Goal: Task Accomplishment & Management: Use online tool/utility

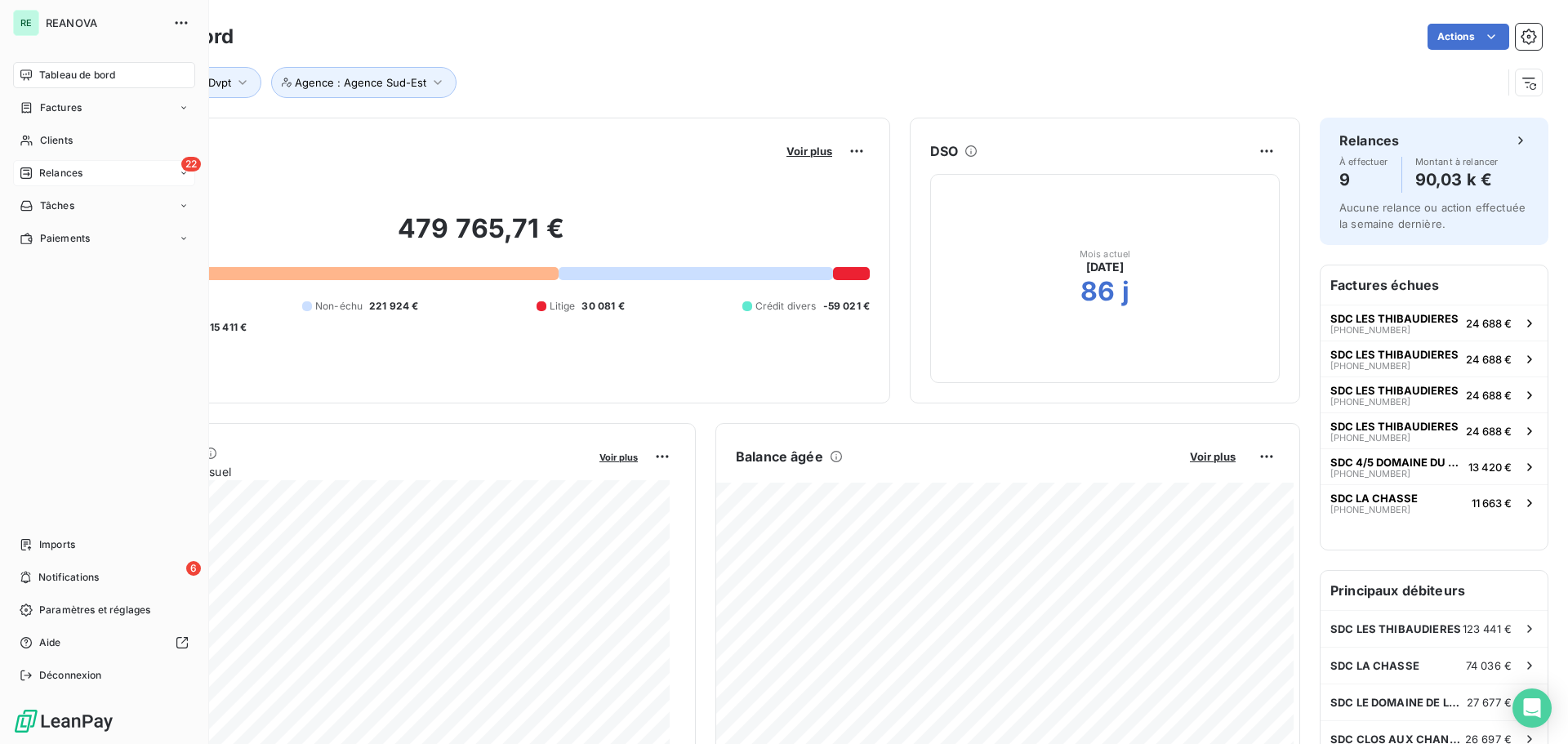
click at [73, 169] on span "Relances" at bounding box center [61, 173] width 44 height 15
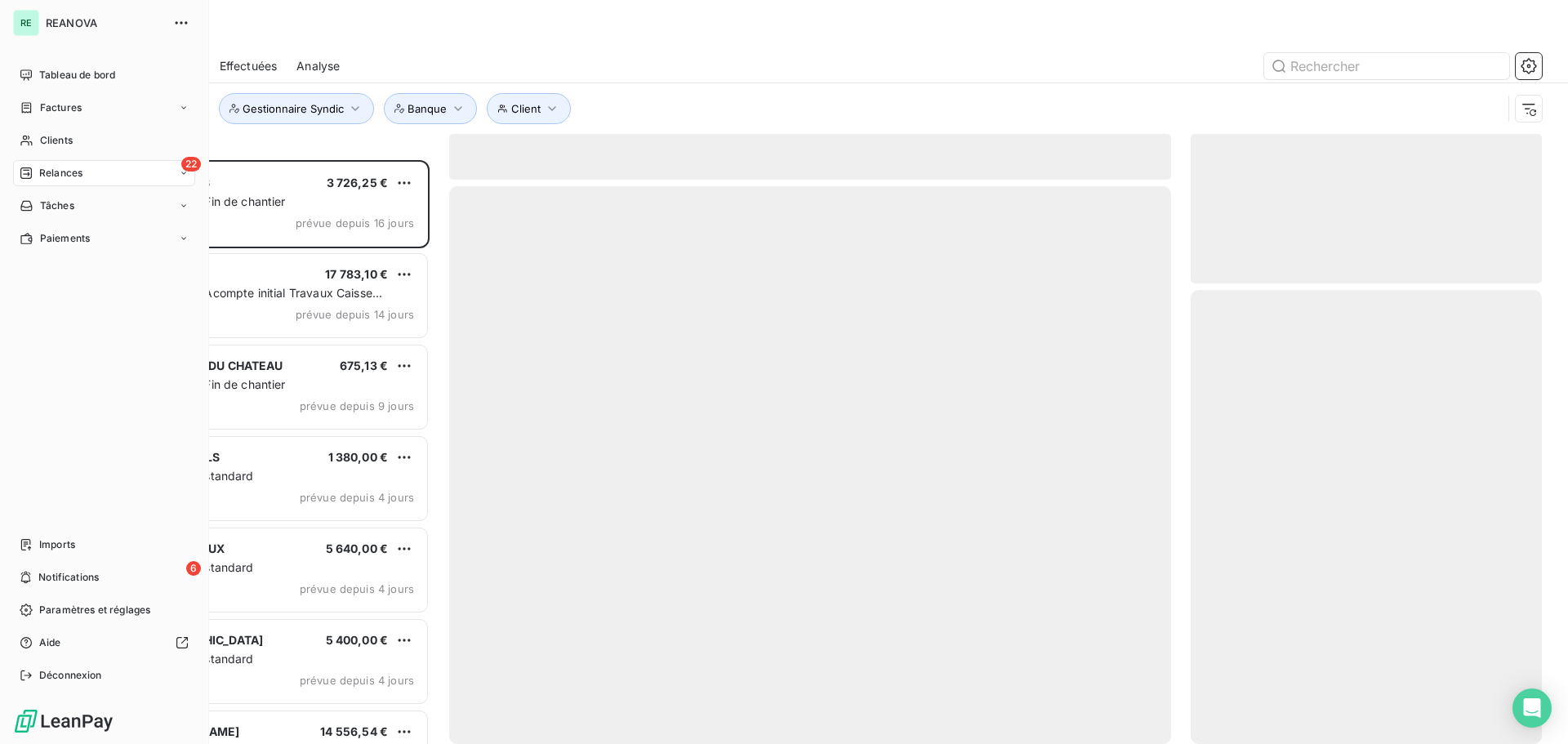
scroll to position [571, 339]
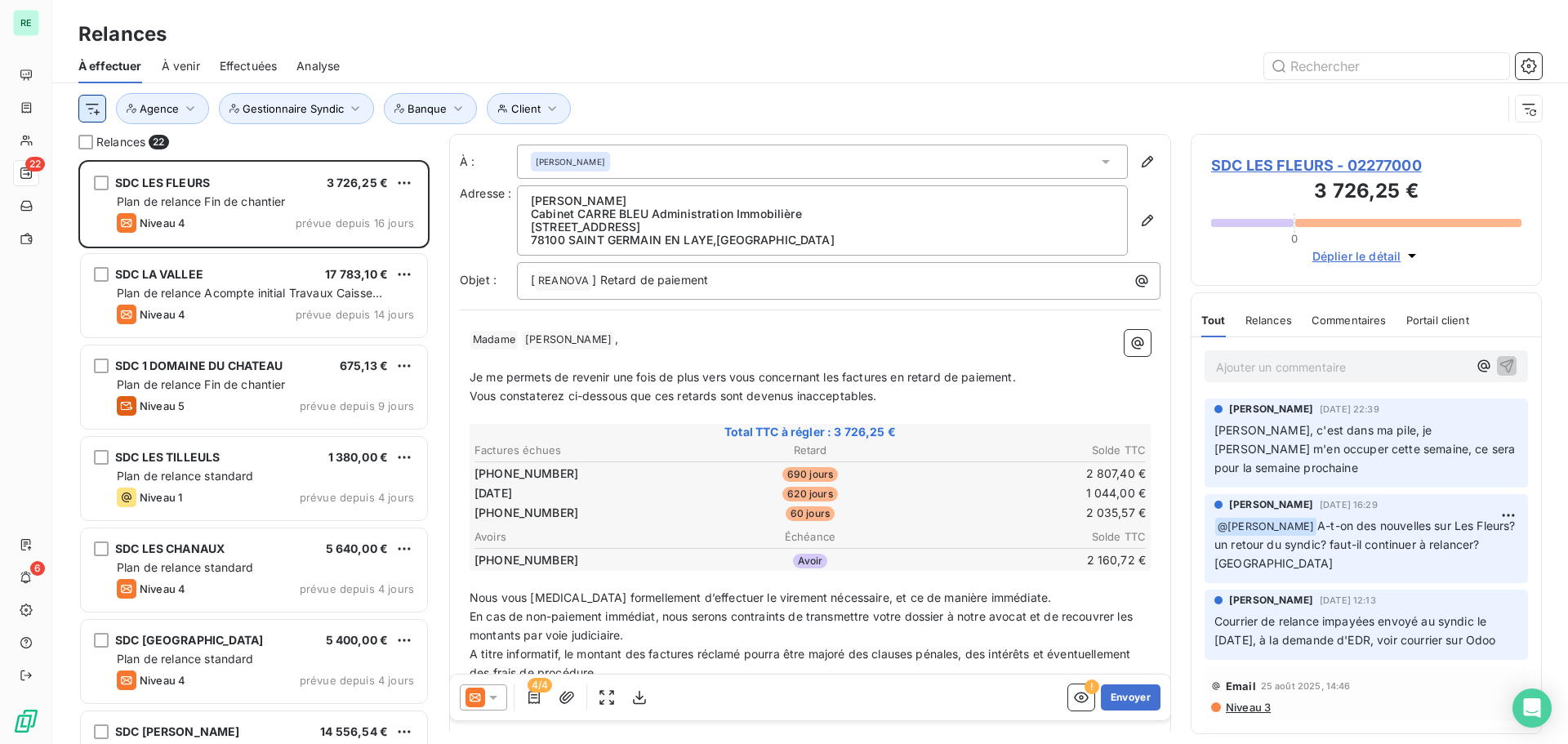
click at [99, 108] on html "RE 22 6 Relances À effectuer À venir Effectuées Analyse Client Agence Gestionna…" at bounding box center [784, 372] width 1568 height 744
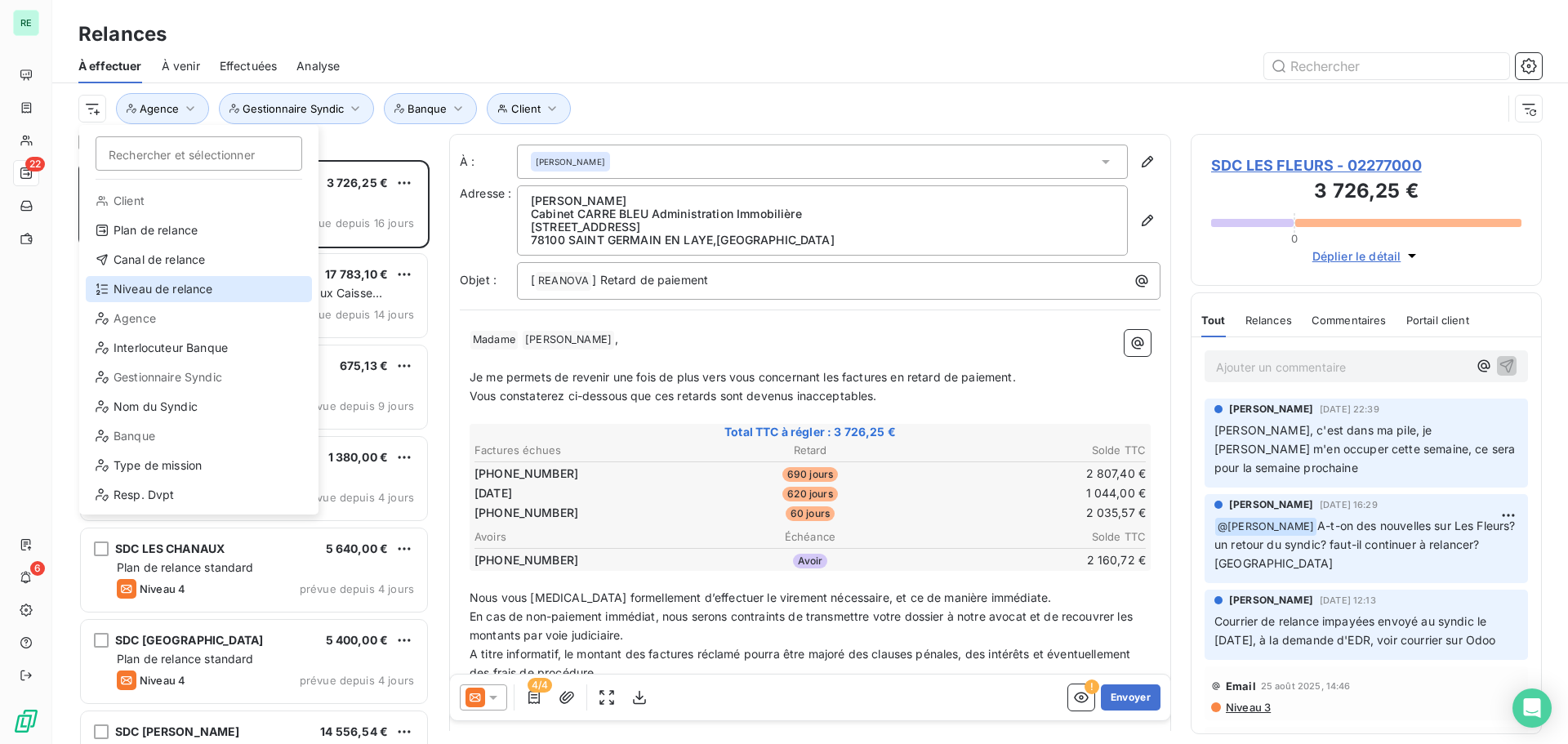
click at [147, 290] on div "Niveau de relance" at bounding box center [198, 289] width 226 height 26
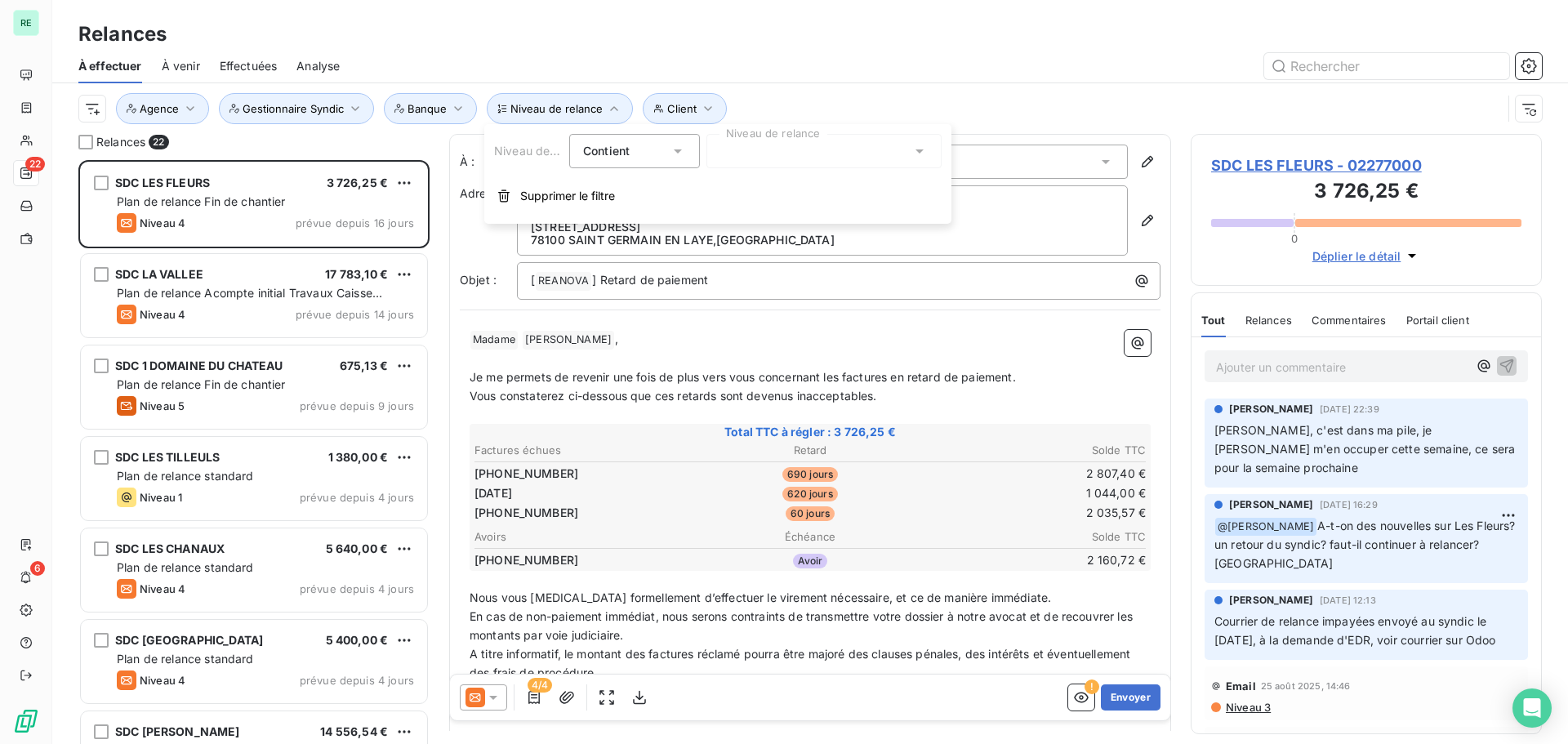
click at [758, 146] on div at bounding box center [825, 151] width 236 height 34
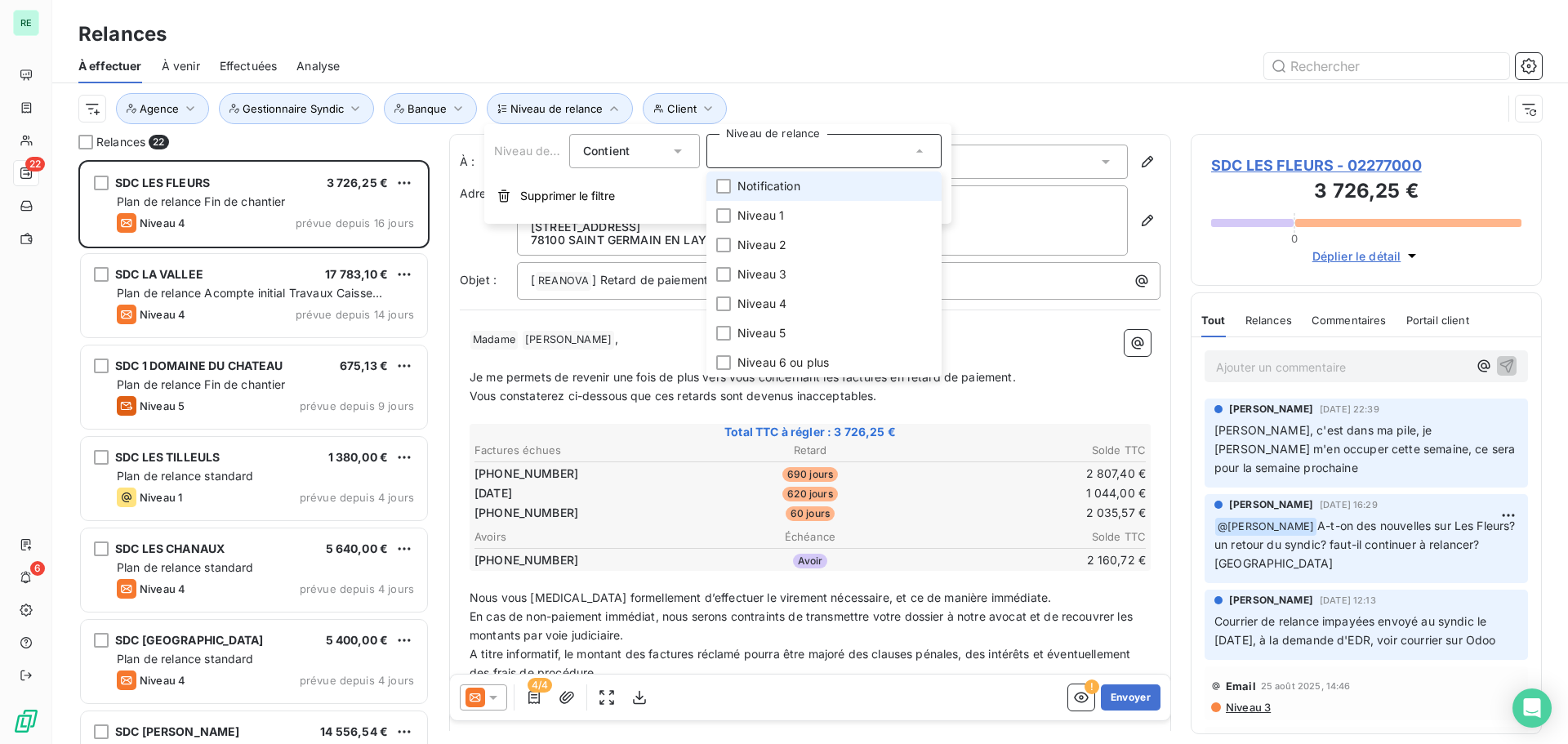
click at [745, 185] on span "Notification" at bounding box center [769, 186] width 63 height 17
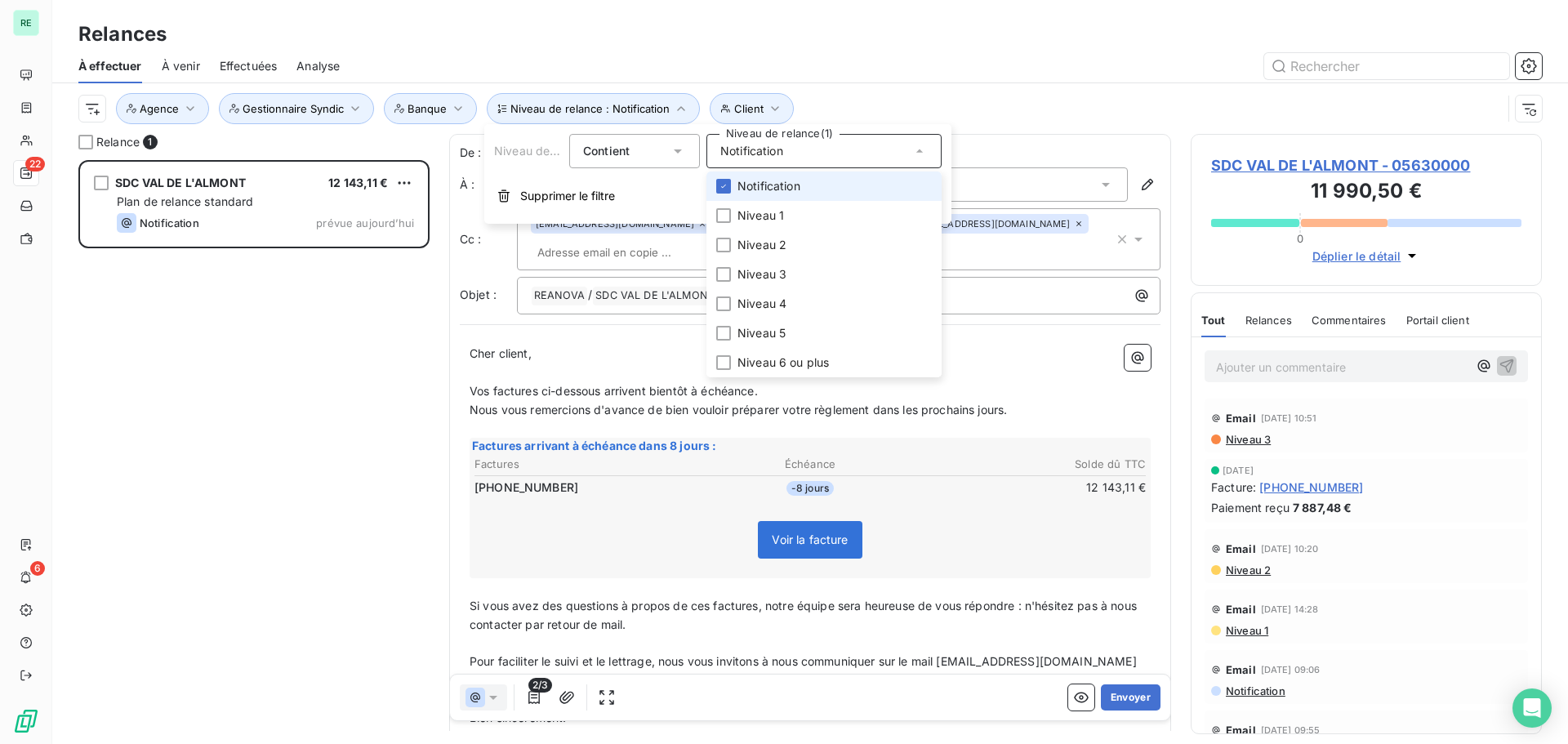
scroll to position [571, 339]
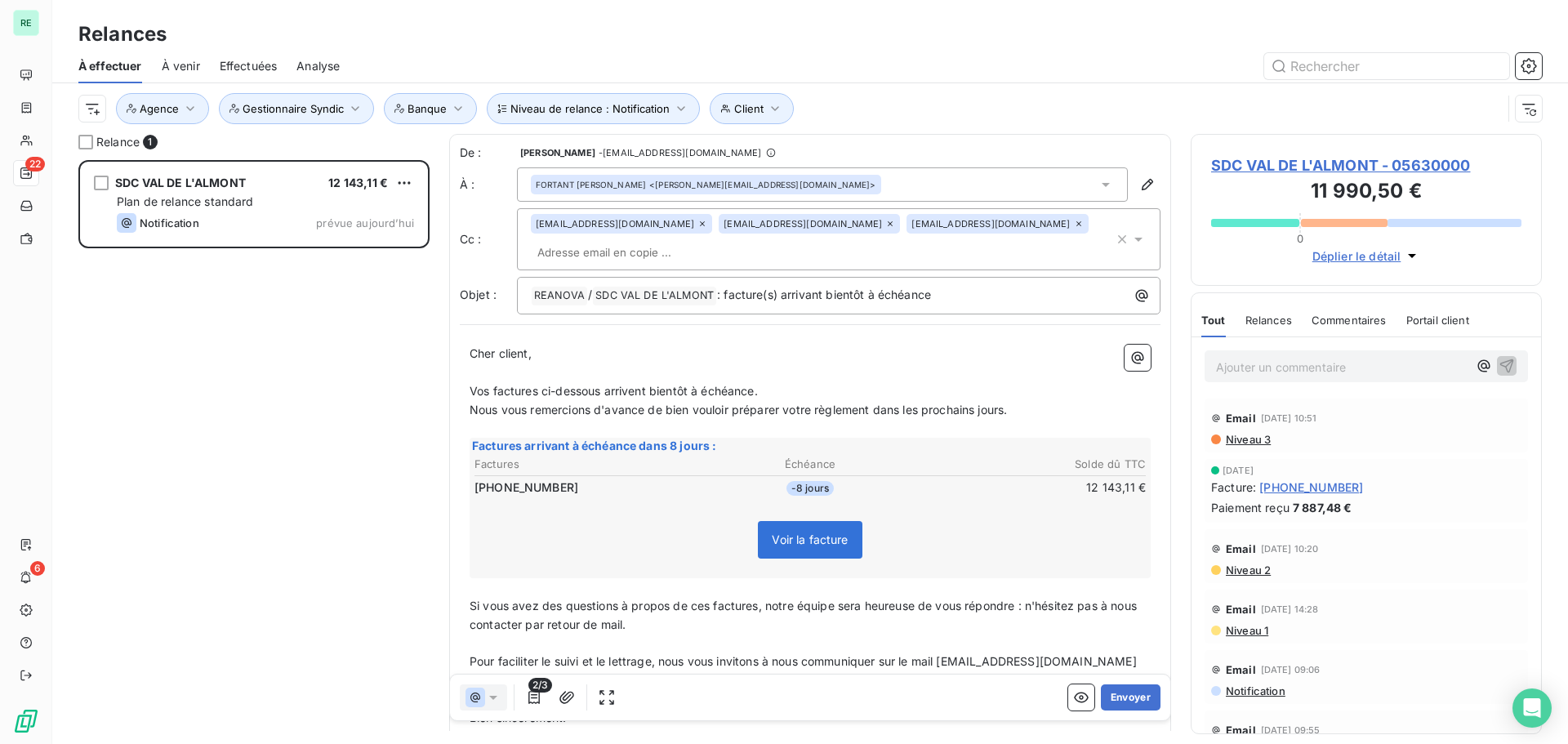
click at [754, 17] on div "Relances À effectuer À venir Effectuées Analyse Niveau de relance : Notificatio…" at bounding box center [810, 67] width 1516 height 134
click at [642, 113] on span "Niveau de relance : Notification" at bounding box center [590, 108] width 160 height 13
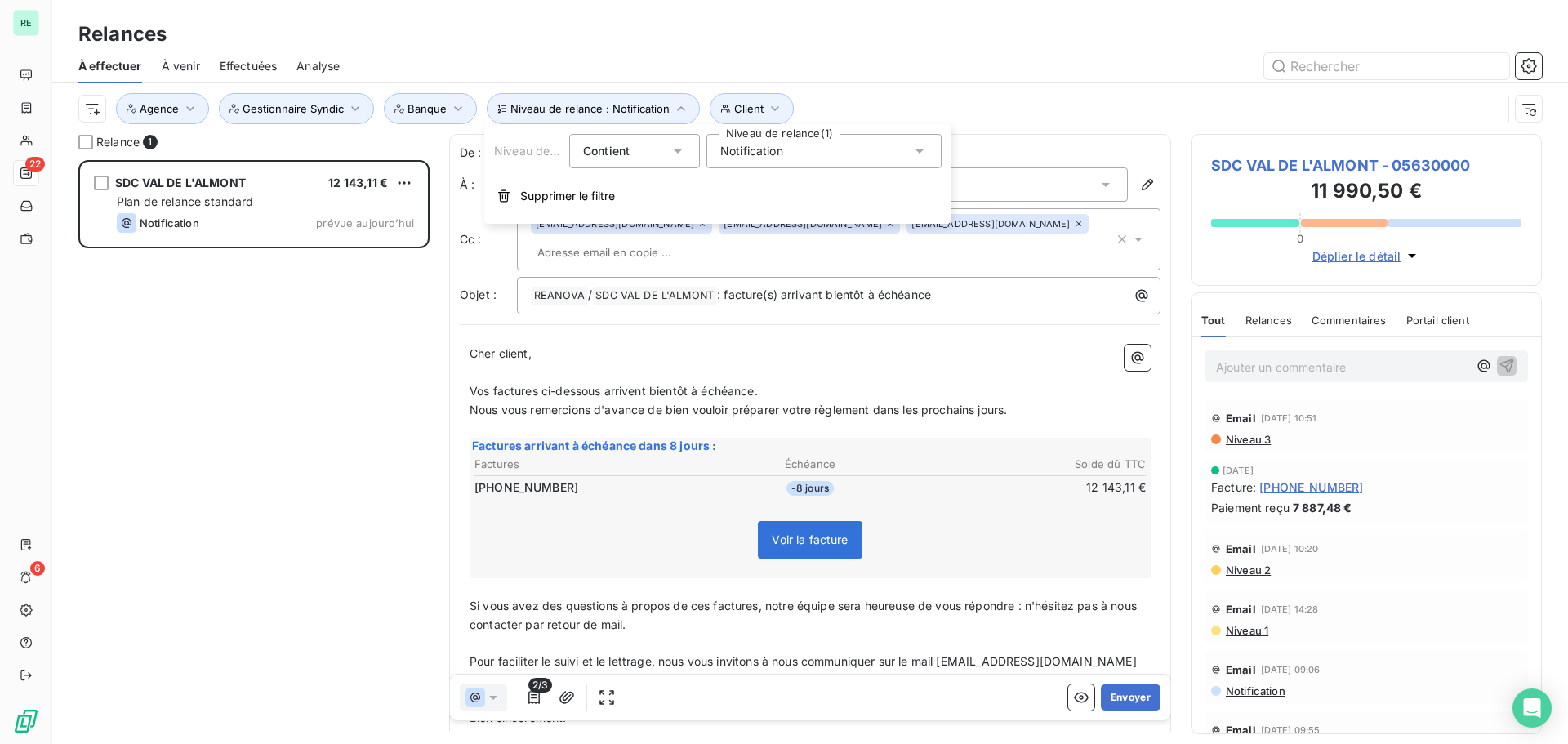
click at [786, 144] on div "Notification" at bounding box center [825, 151] width 236 height 34
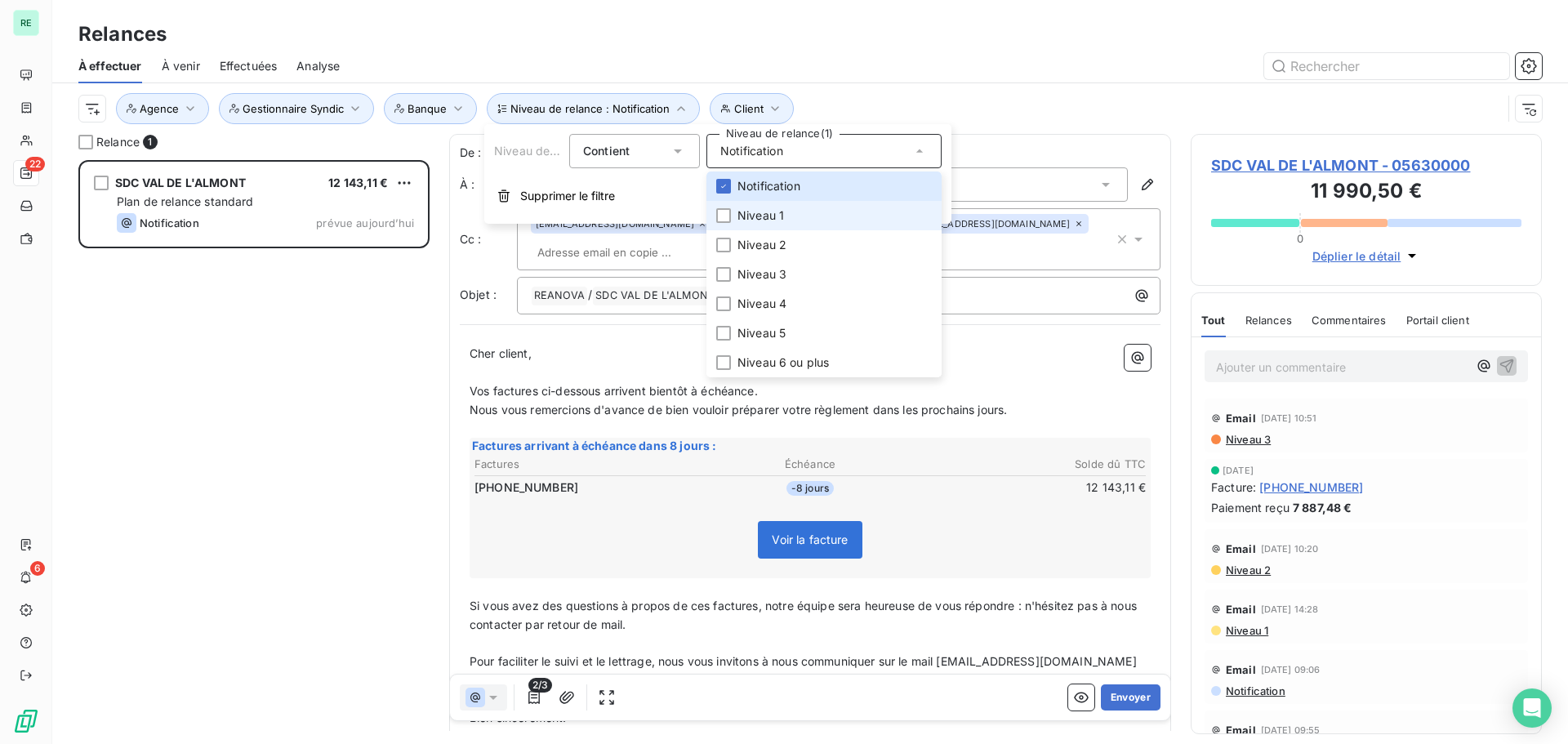
click at [746, 210] on span "Niveau 1" at bounding box center [760, 215] width 46 height 17
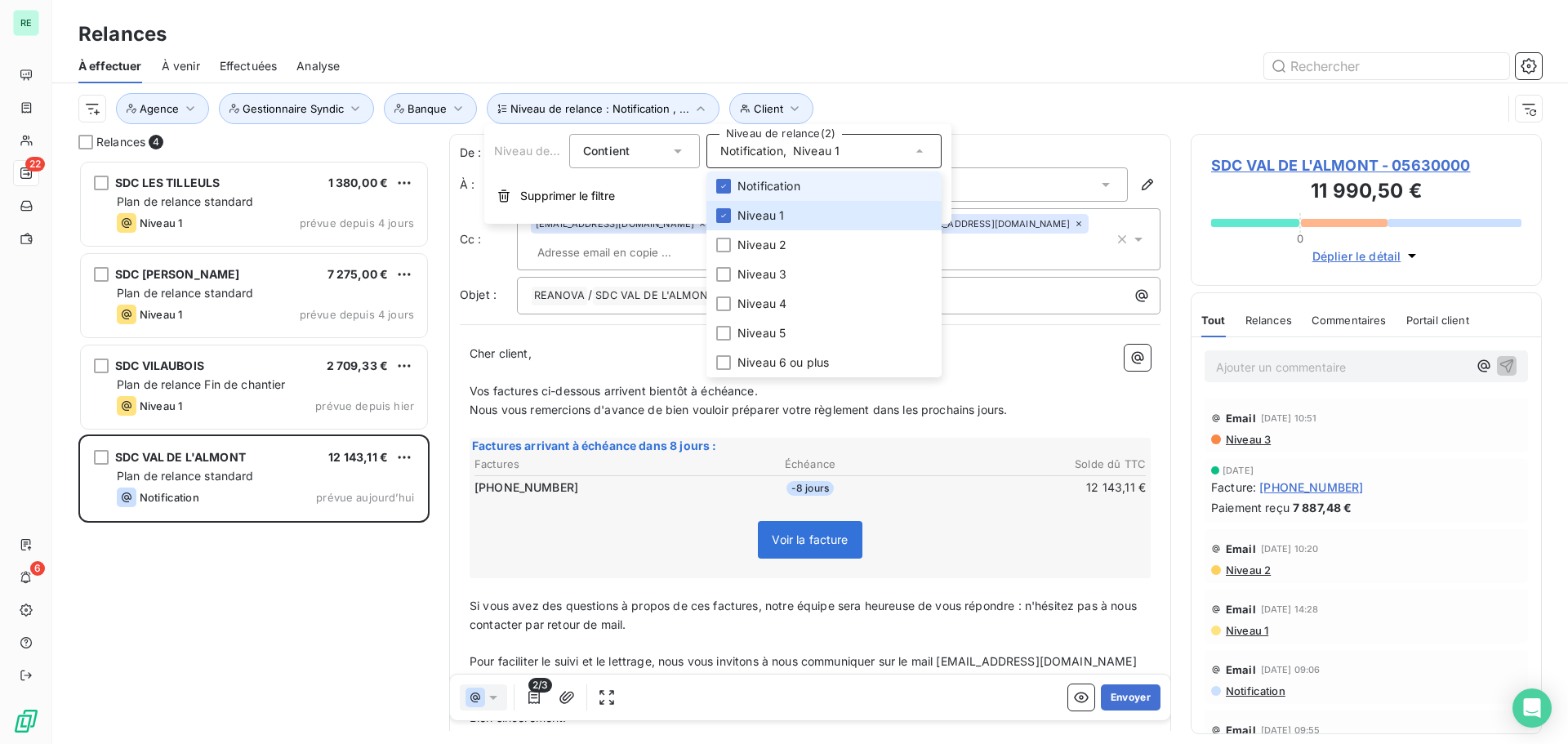
click at [729, 194] on li "Notification" at bounding box center [825, 187] width 236 height 30
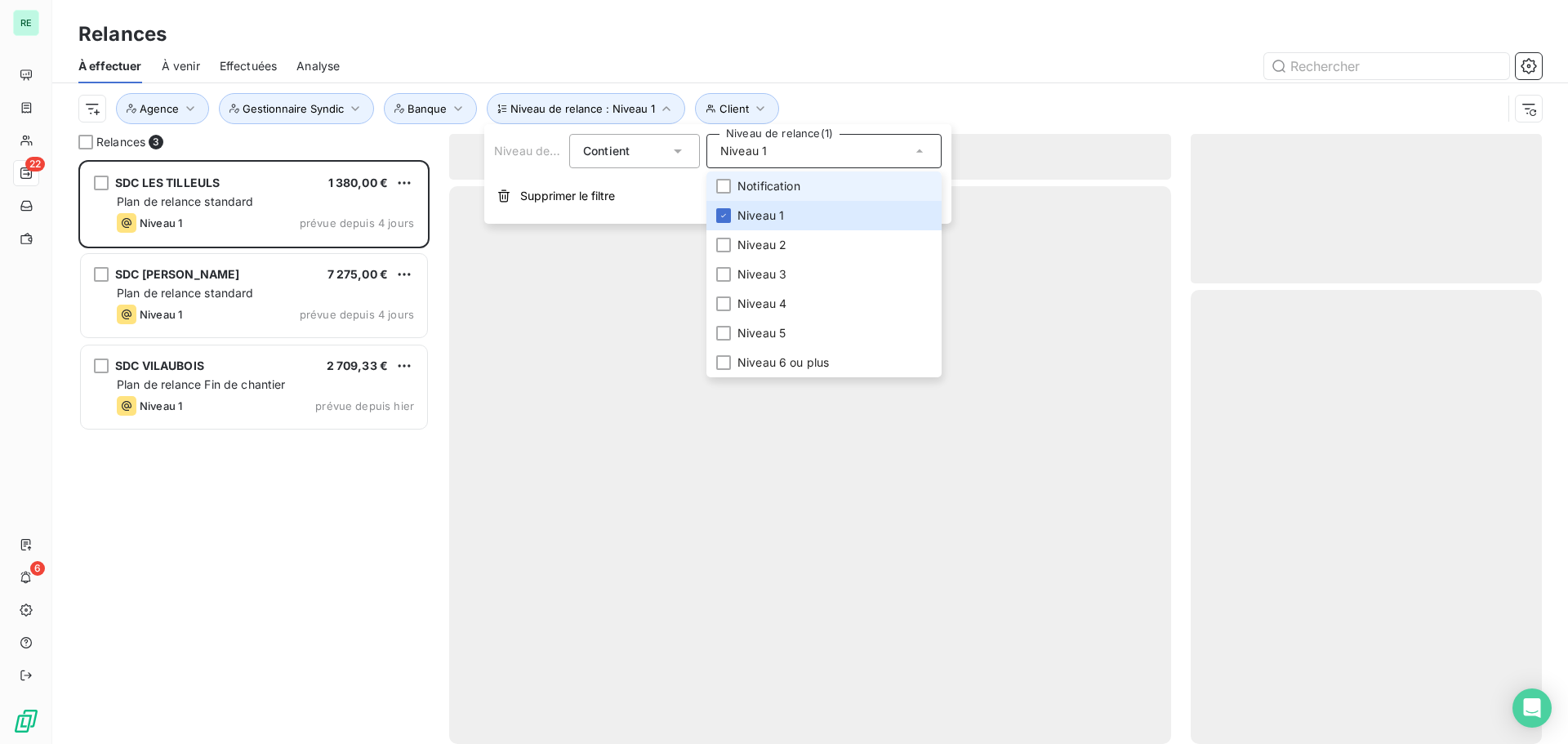
scroll to position [571, 339]
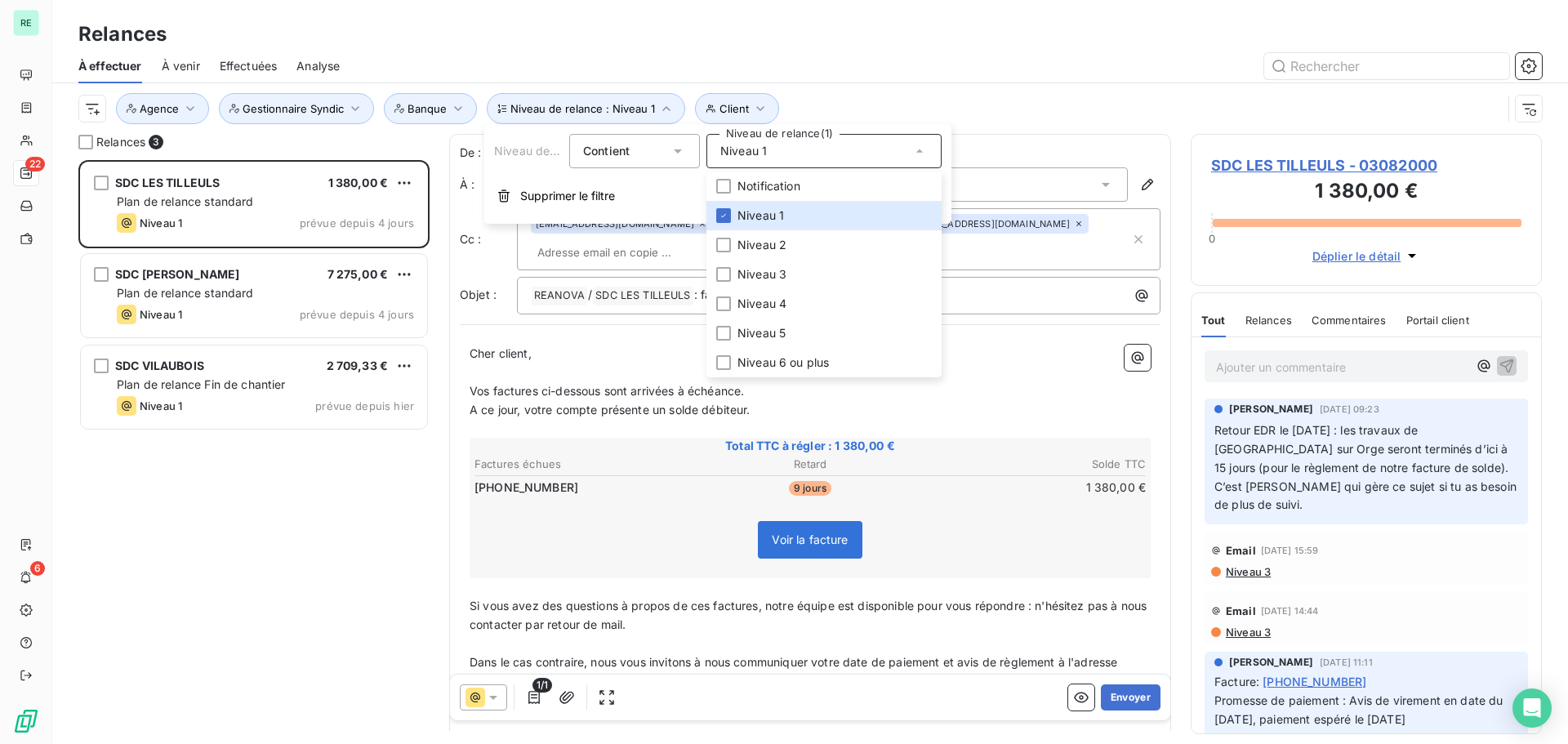
click at [788, 64] on div at bounding box center [950, 66] width 1182 height 26
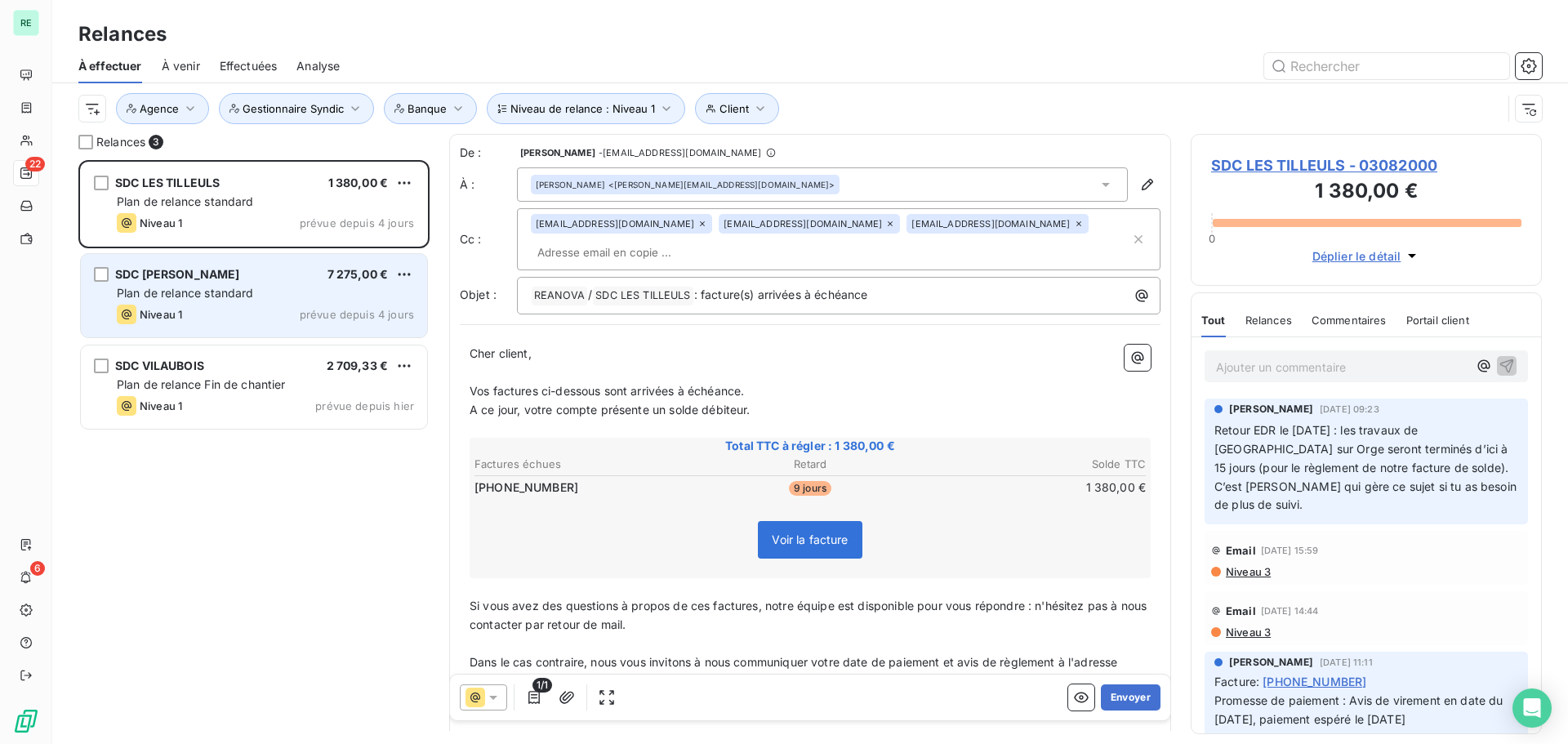
click at [268, 296] on div "Plan de relance standard" at bounding box center [265, 293] width 298 height 17
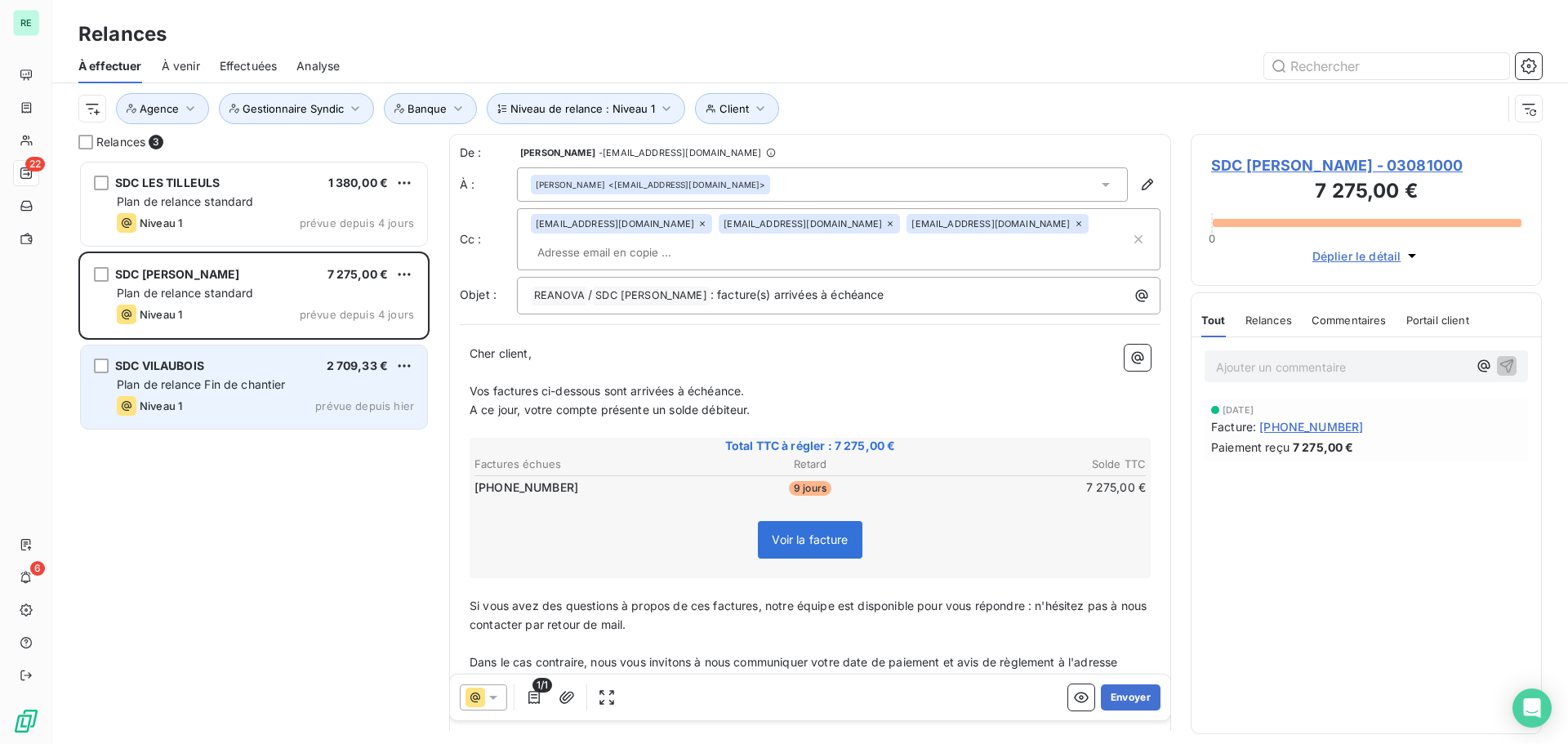
click at [298, 398] on div "Niveau 1 prévue depuis hier" at bounding box center [265, 406] width 298 height 19
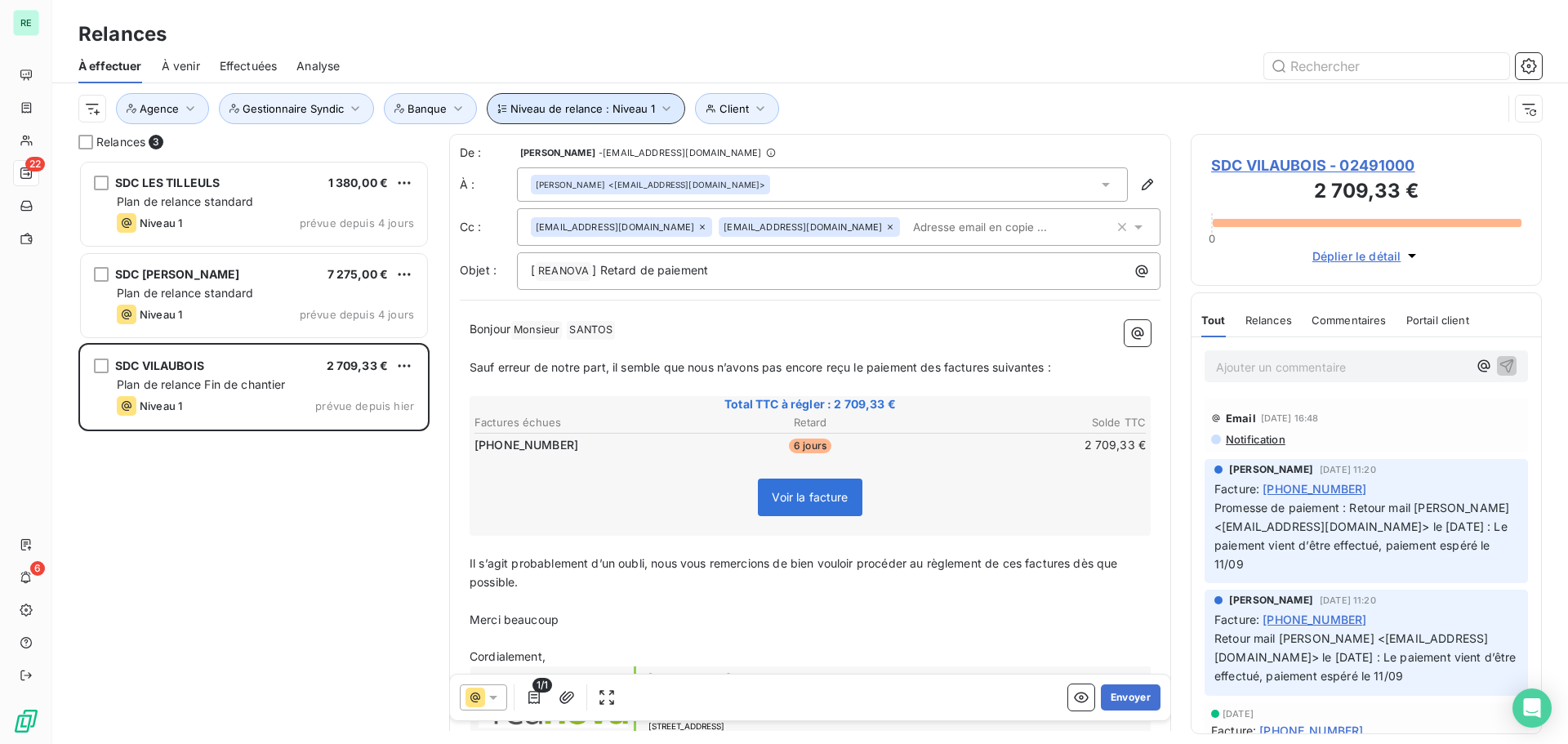
click at [566, 109] on span "Niveau de relance : Niveau 1" at bounding box center [583, 108] width 145 height 13
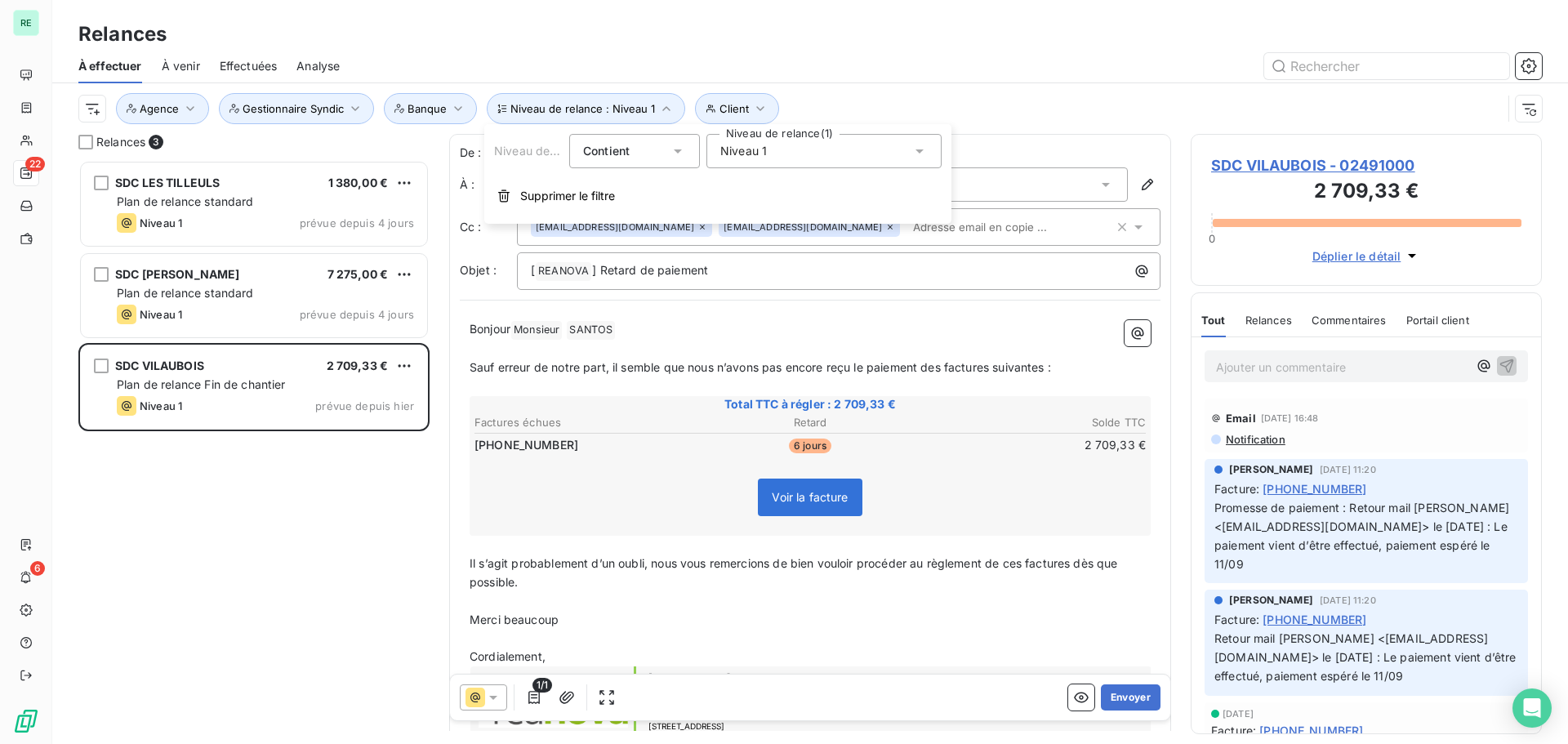
click at [751, 154] on span "Niveau 1" at bounding box center [743, 151] width 46 height 17
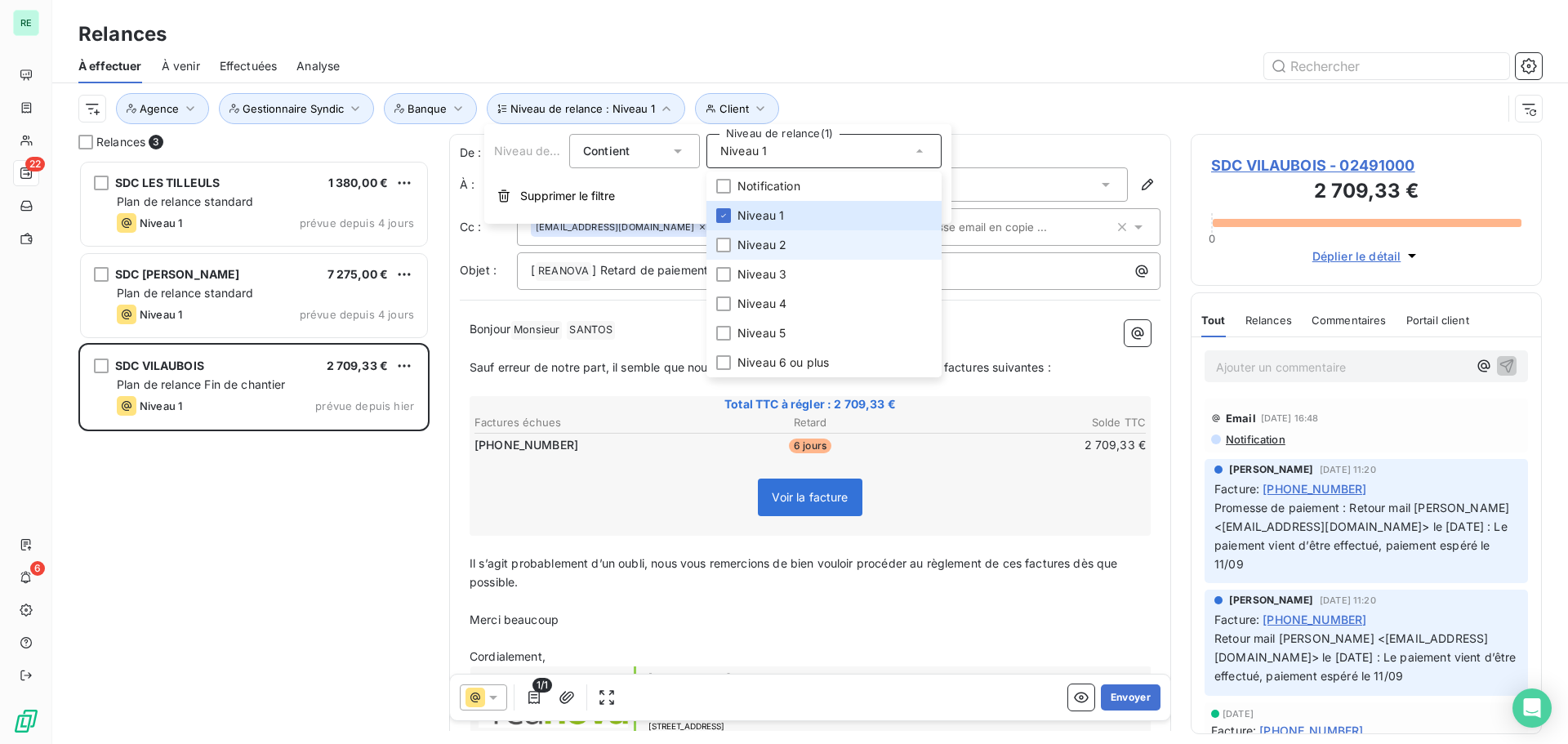
click at [751, 236] on span "Niveau 2" at bounding box center [762, 244] width 49 height 17
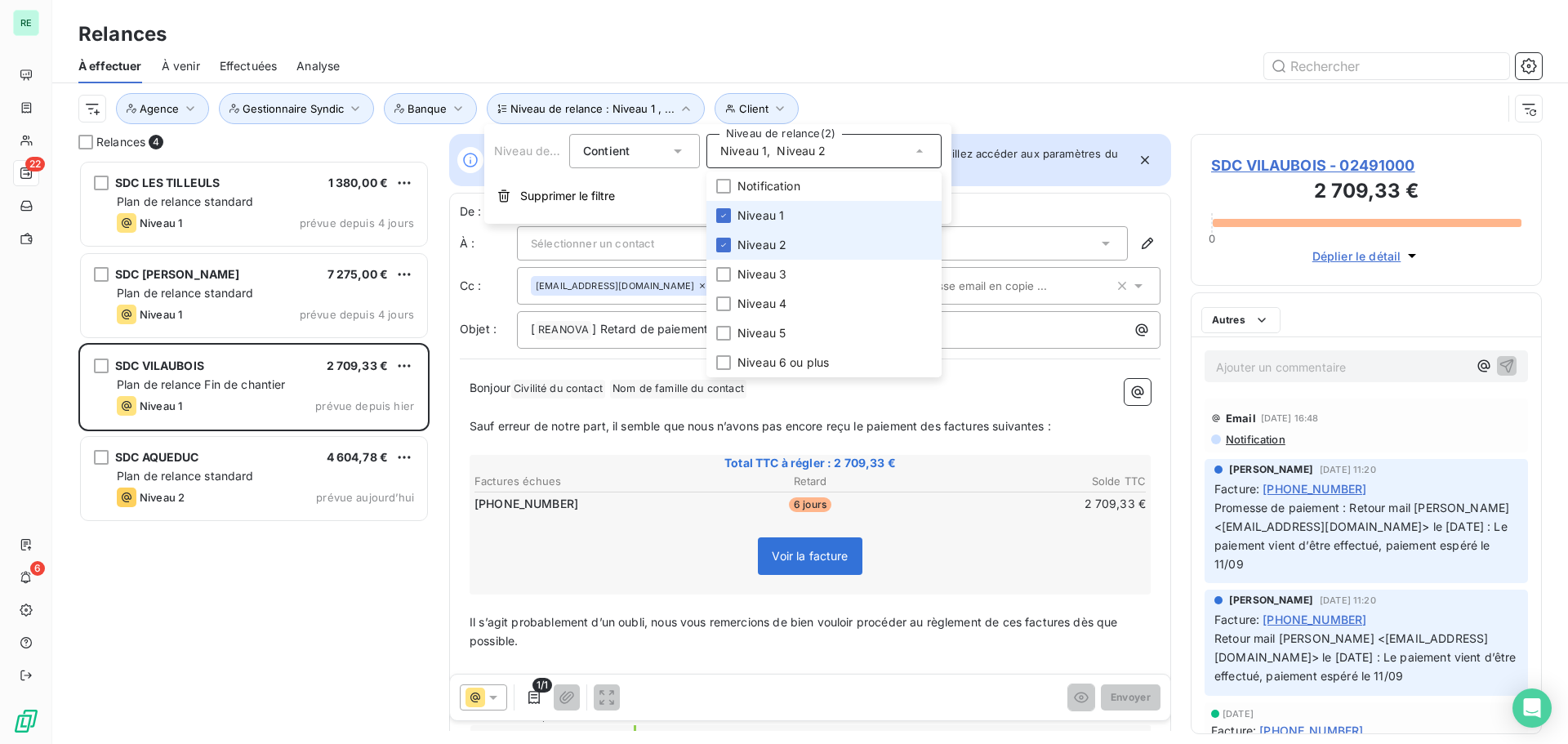
scroll to position [571, 339]
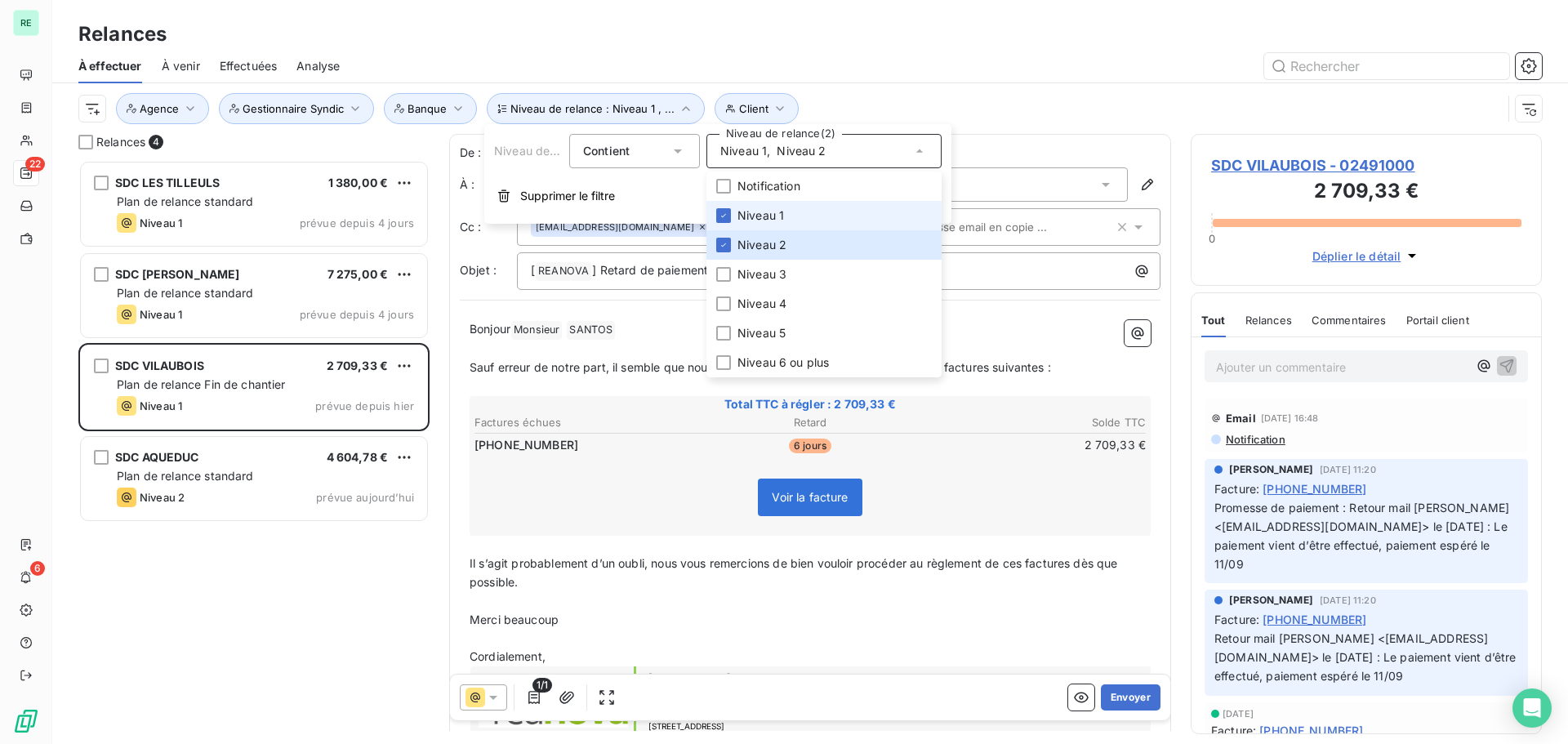
click at [750, 218] on span "Niveau 1" at bounding box center [760, 215] width 46 height 17
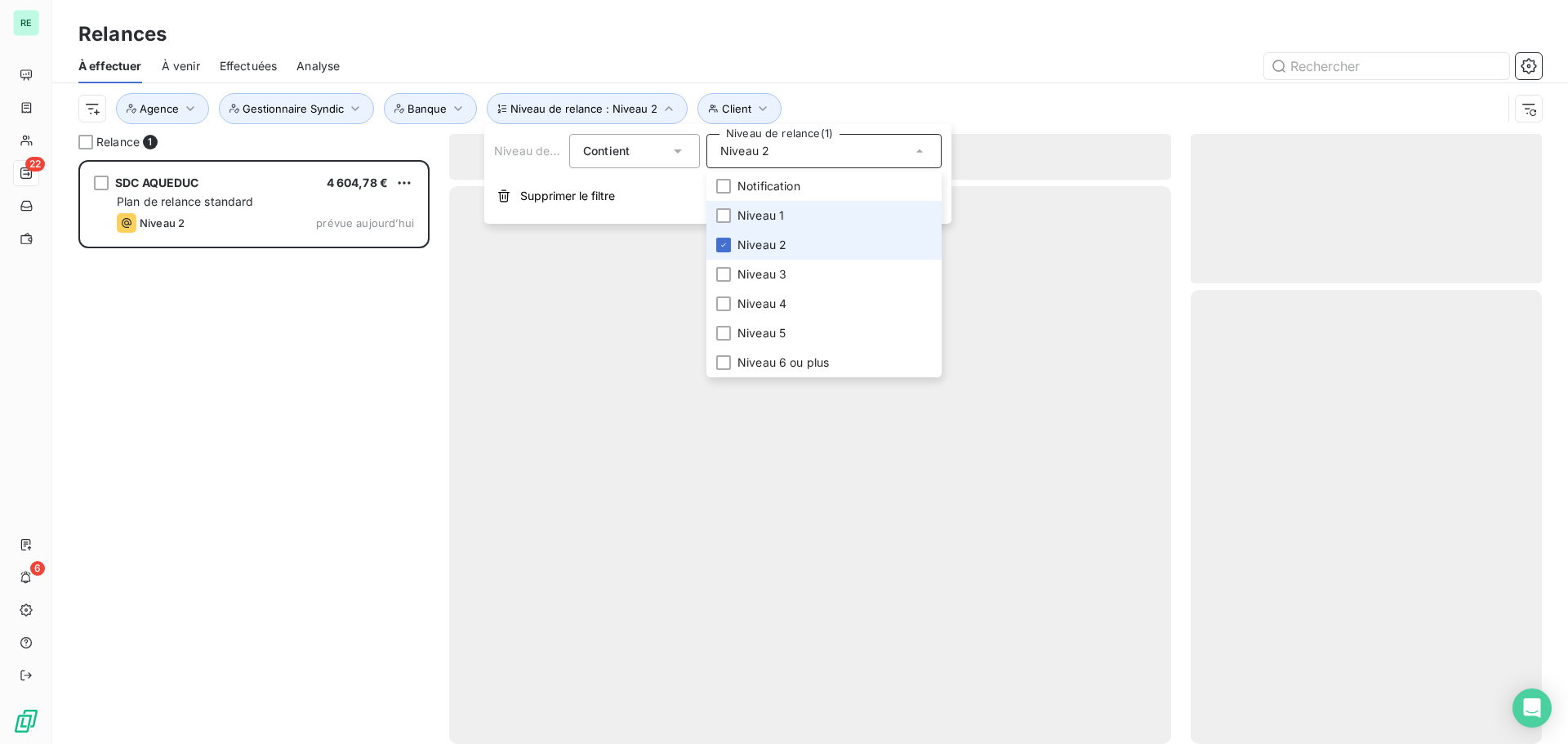
scroll to position [571, 339]
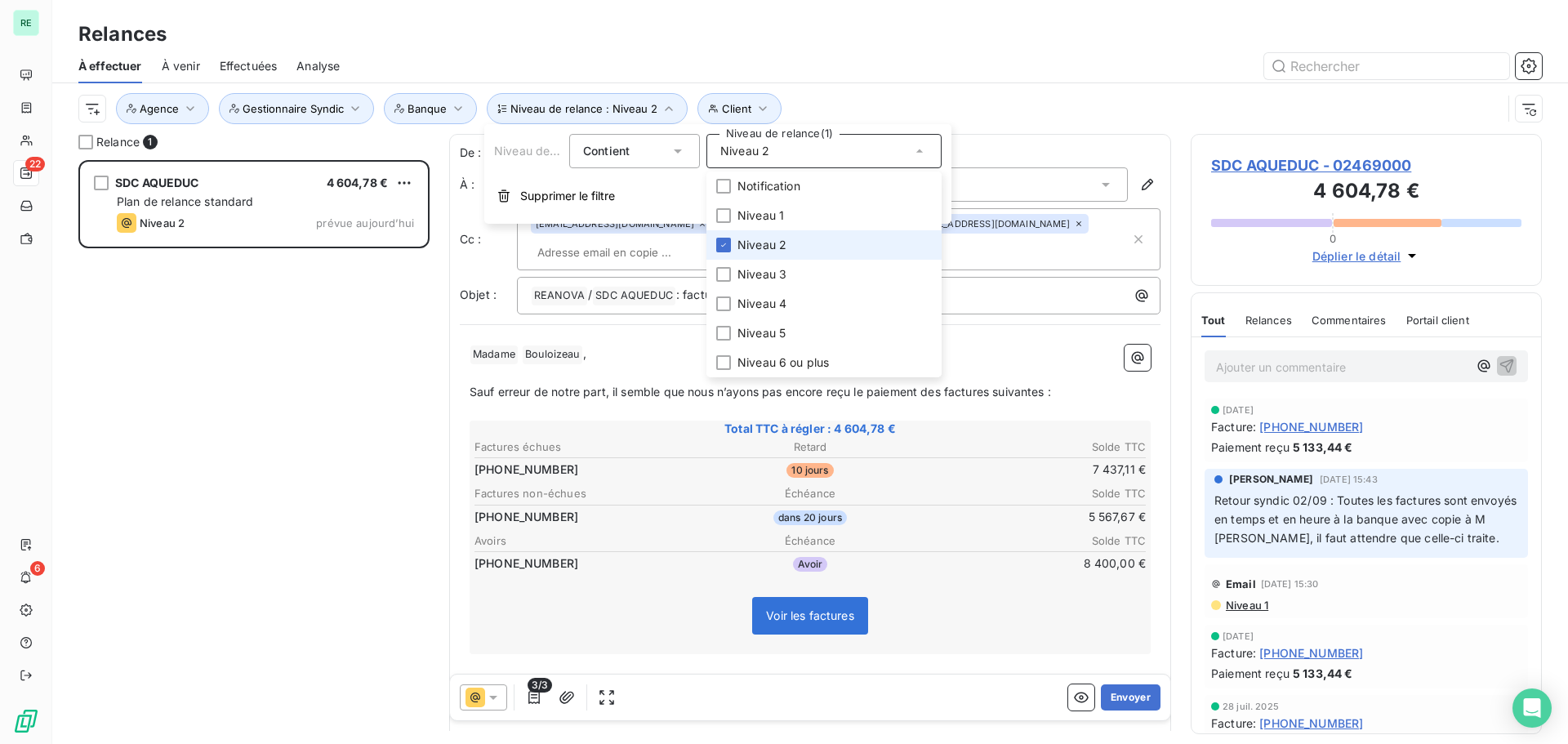
click at [741, 240] on span "Niveau 2" at bounding box center [762, 244] width 49 height 17
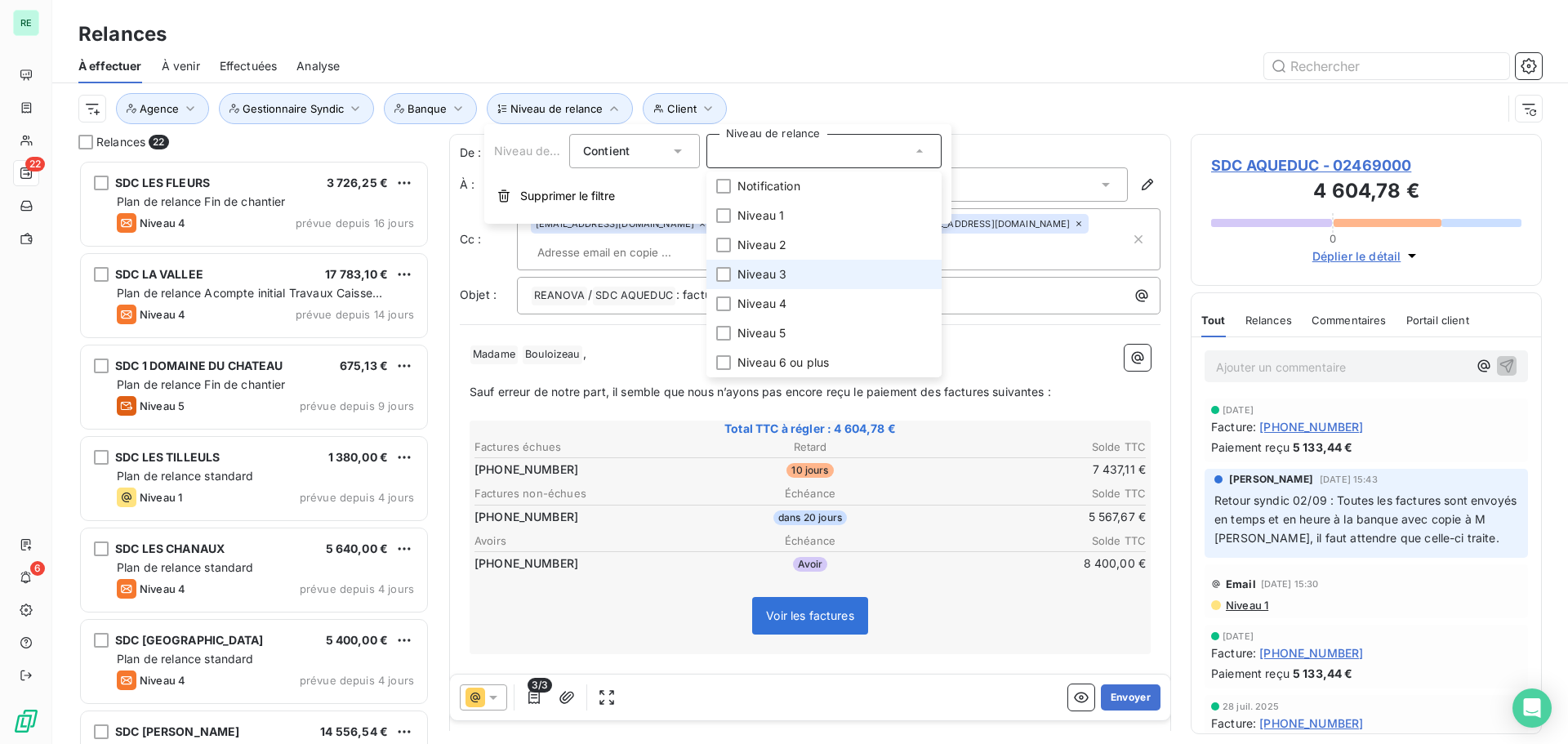
click at [747, 269] on span "Niveau 3" at bounding box center [762, 274] width 49 height 17
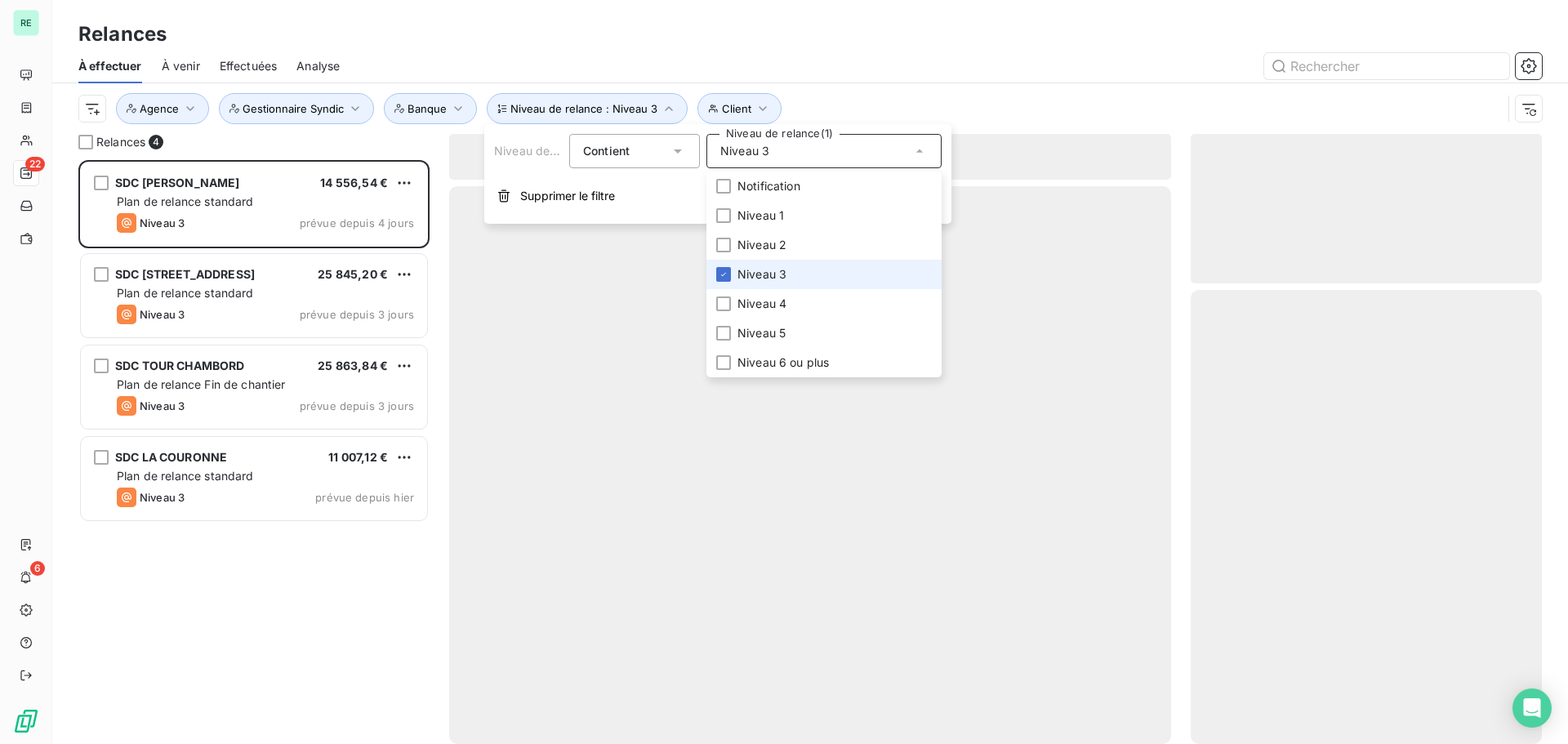
scroll to position [571, 339]
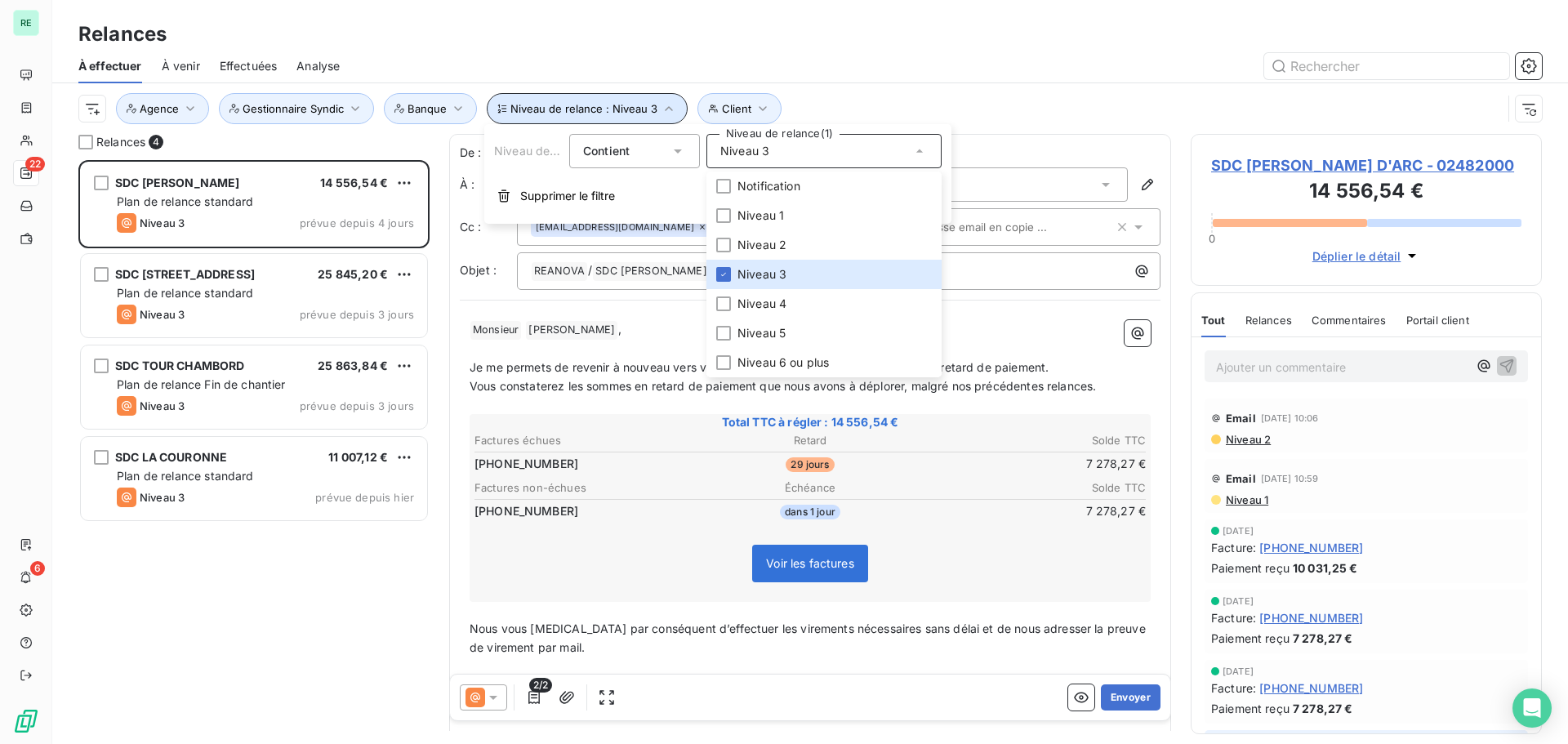
click at [636, 106] on span "Niveau de relance : Niveau 3" at bounding box center [584, 108] width 147 height 13
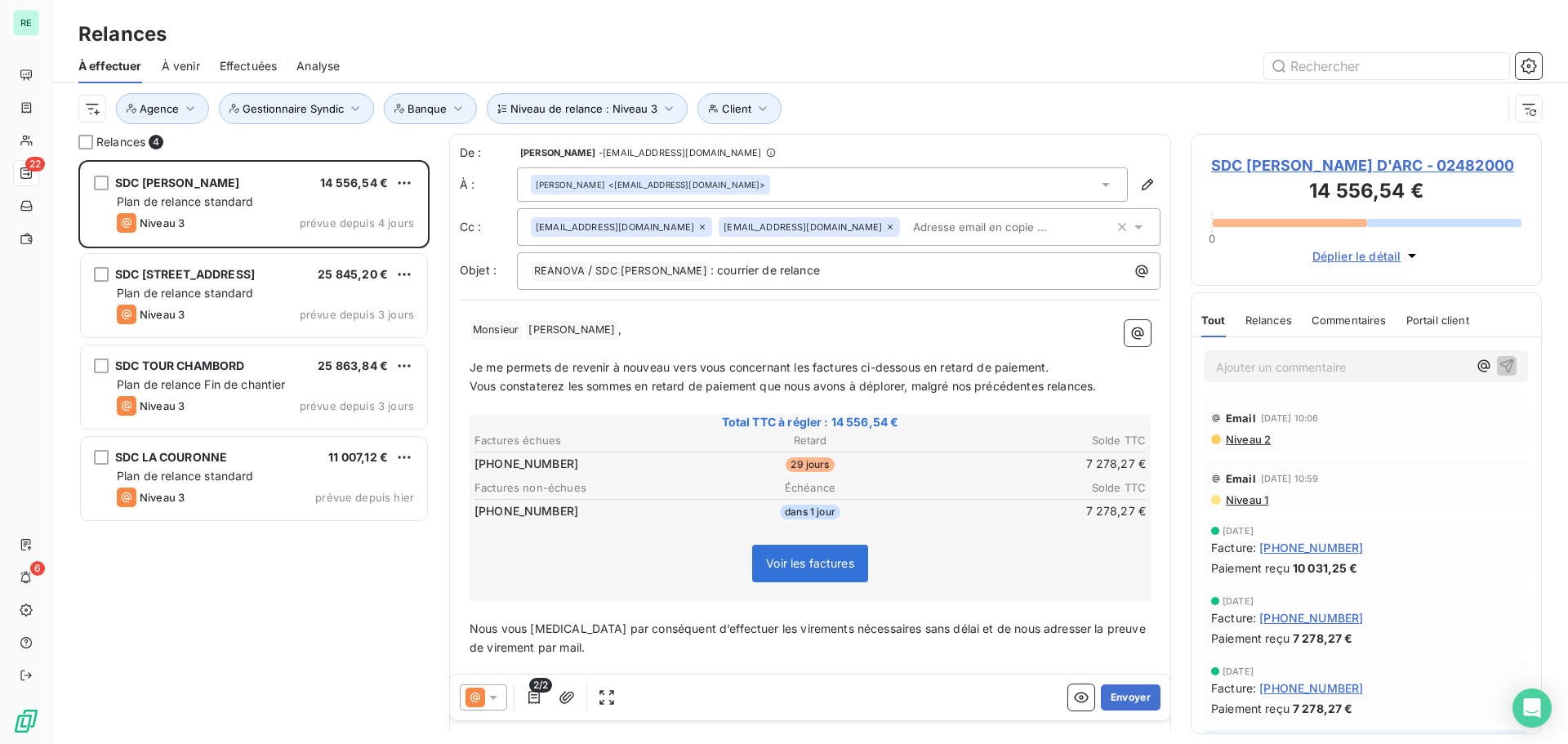
click at [670, 45] on div "Relances" at bounding box center [810, 34] width 1516 height 30
